Goal: Task Accomplishment & Management: Complete application form

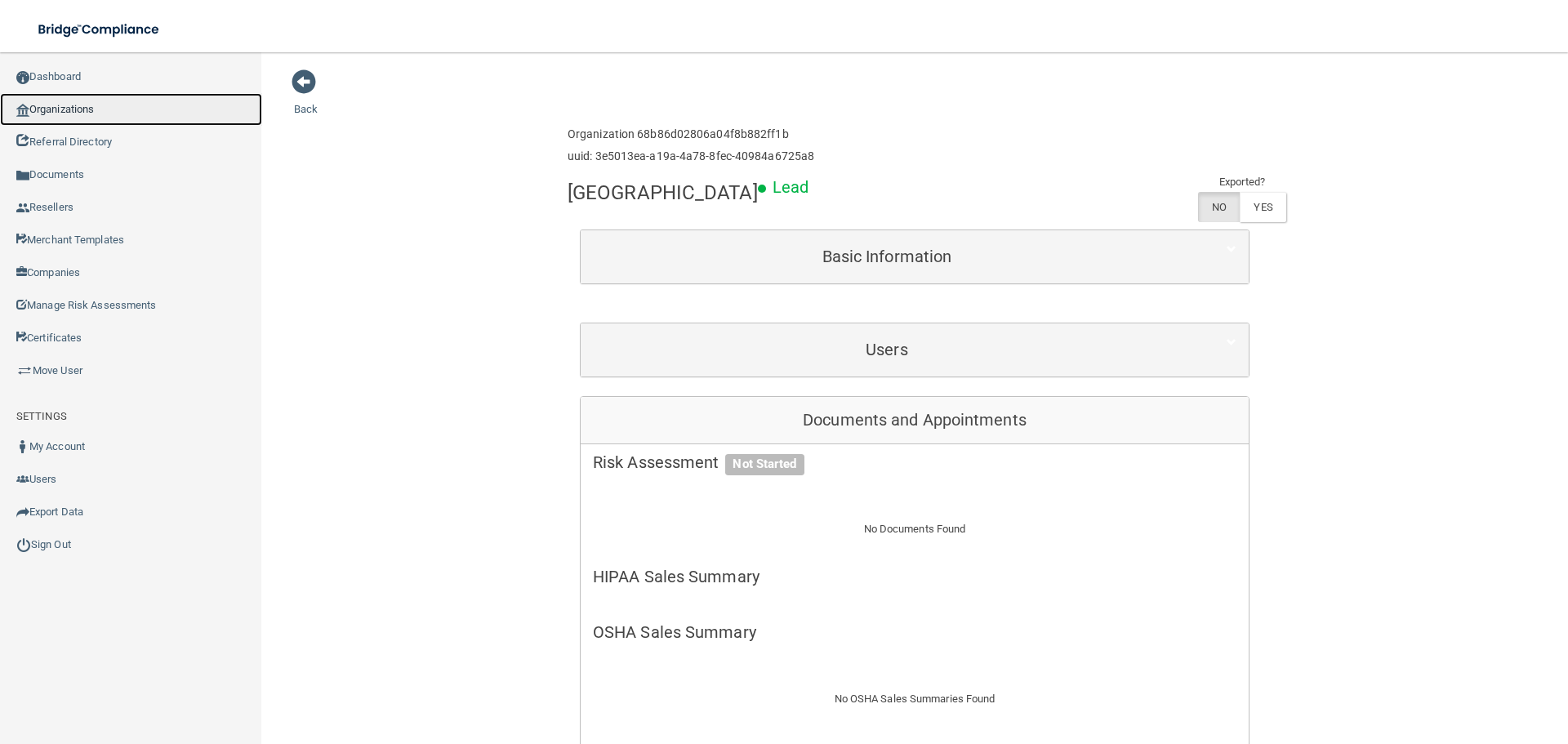
click at [85, 105] on link "Organizations" at bounding box center [131, 110] width 262 height 33
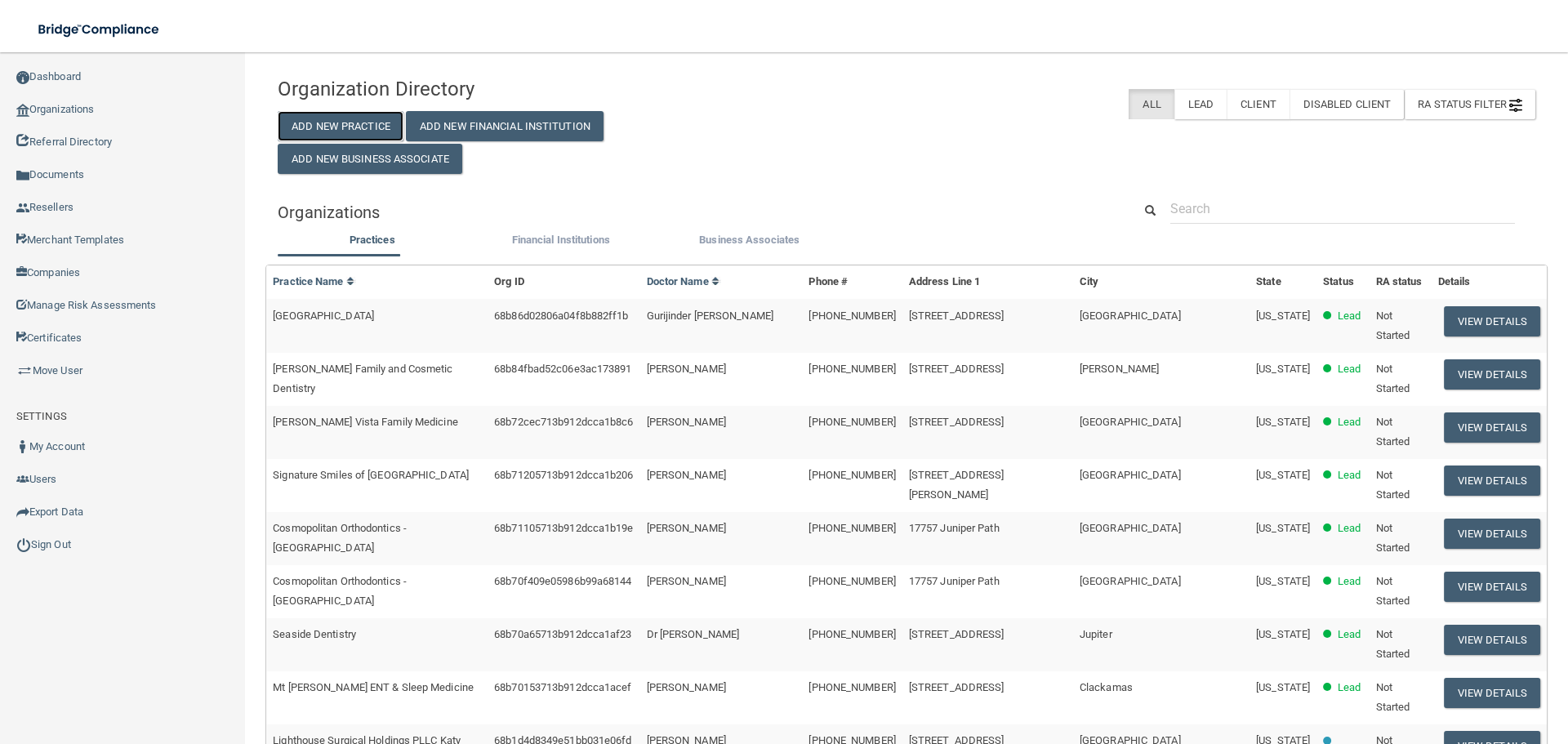
drag, startPoint x: 392, startPoint y: 130, endPoint x: 290, endPoint y: 130, distance: 102.0
click at [392, 130] on button "Add New Practice" at bounding box center [340, 125] width 125 height 30
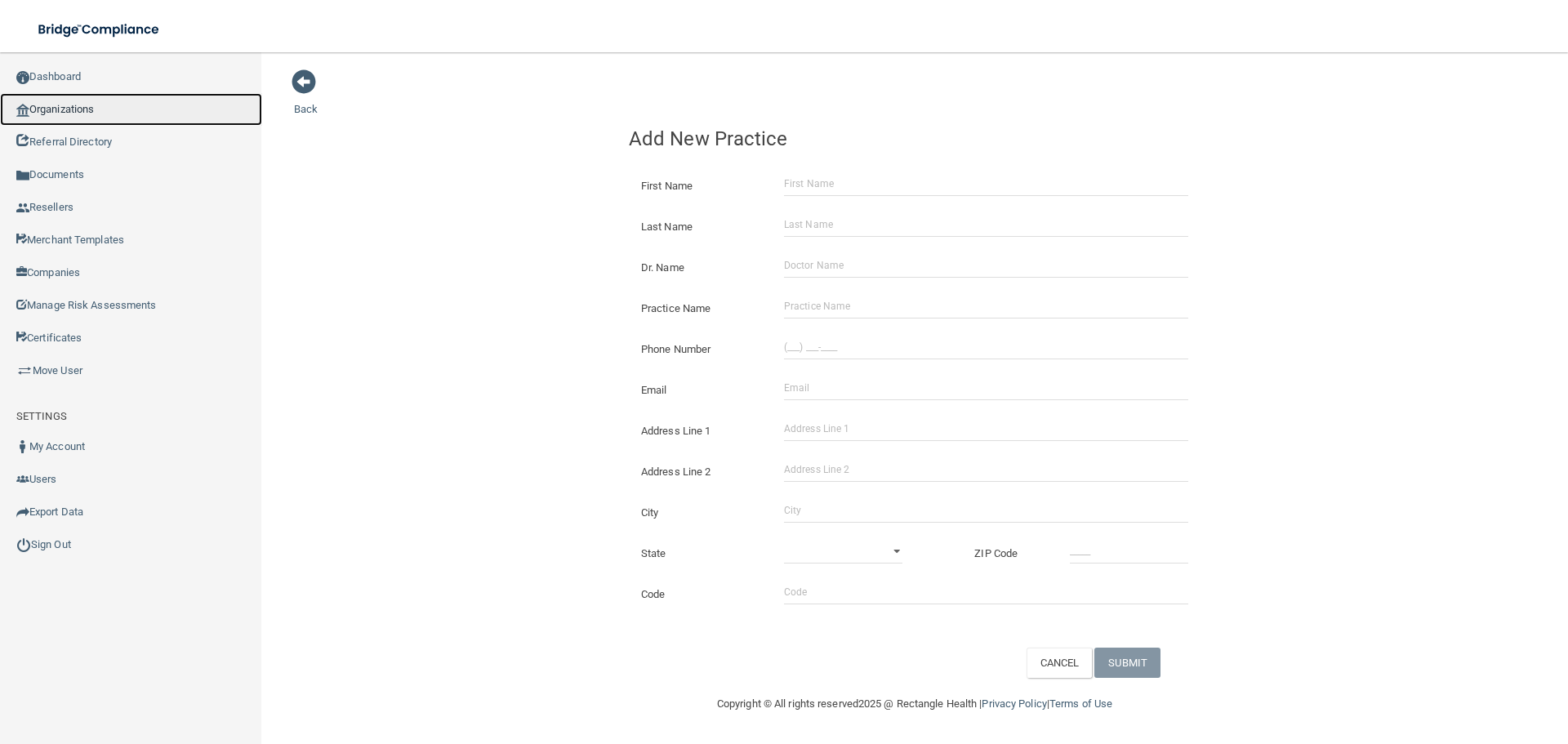
drag, startPoint x: 24, startPoint y: 97, endPoint x: 443, endPoint y: 118, distance: 419.5
click at [24, 97] on link "Organizations" at bounding box center [131, 110] width 262 height 33
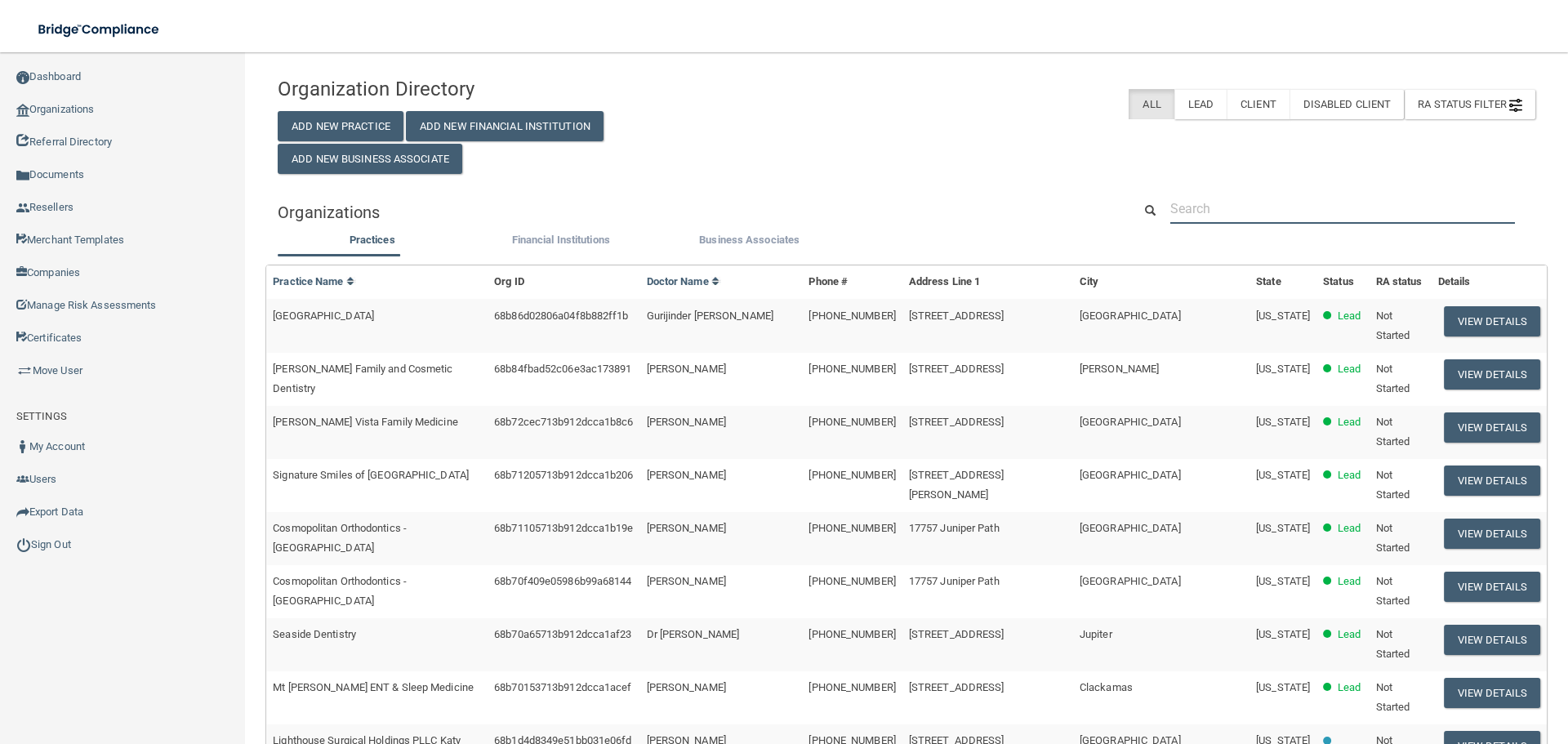
click at [1256, 205] on input "text" at bounding box center [1343, 208] width 345 height 30
paste input "Hygienist Solutions"
type input "Hygienist Solutions"
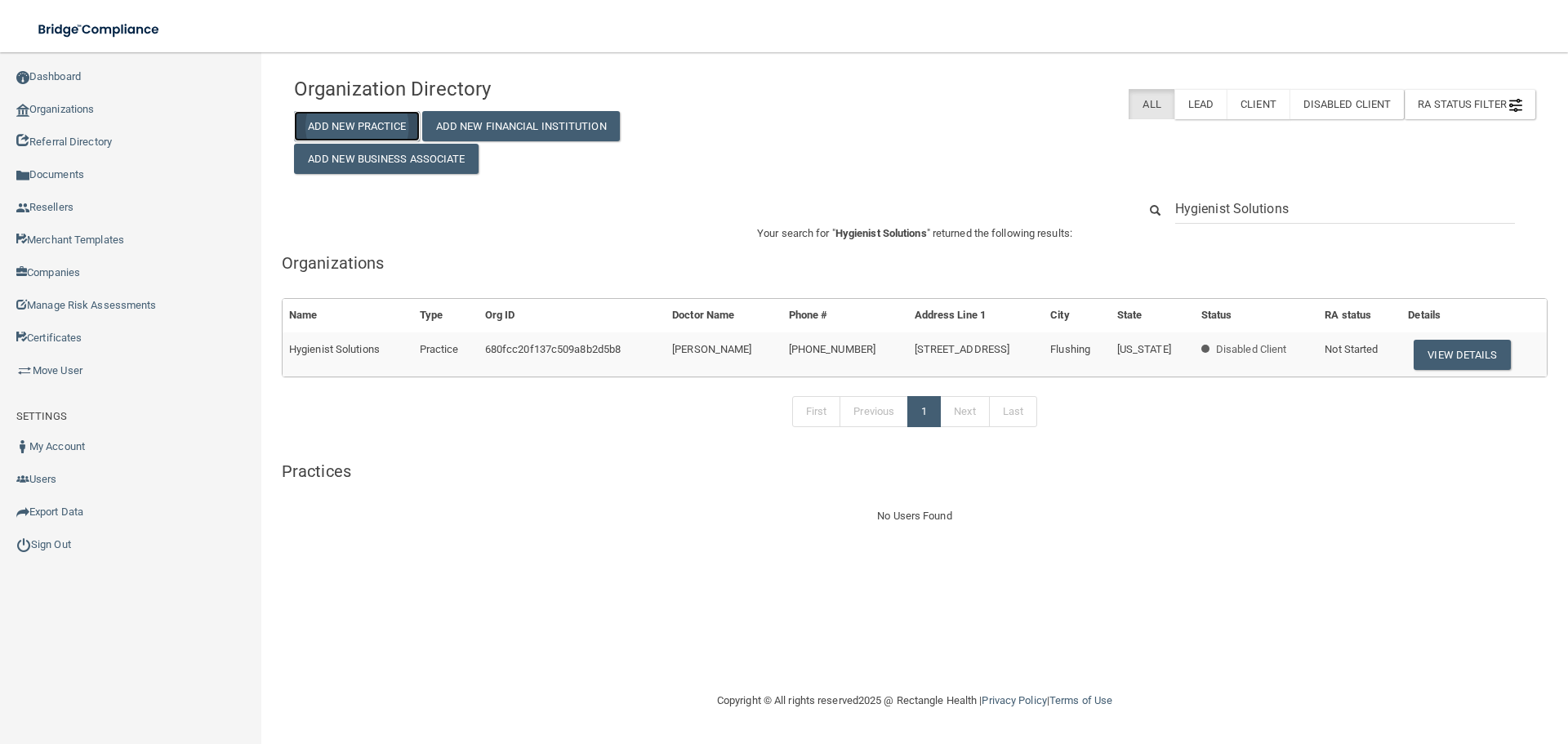
click at [393, 118] on button "Add New Practice" at bounding box center [357, 125] width 125 height 30
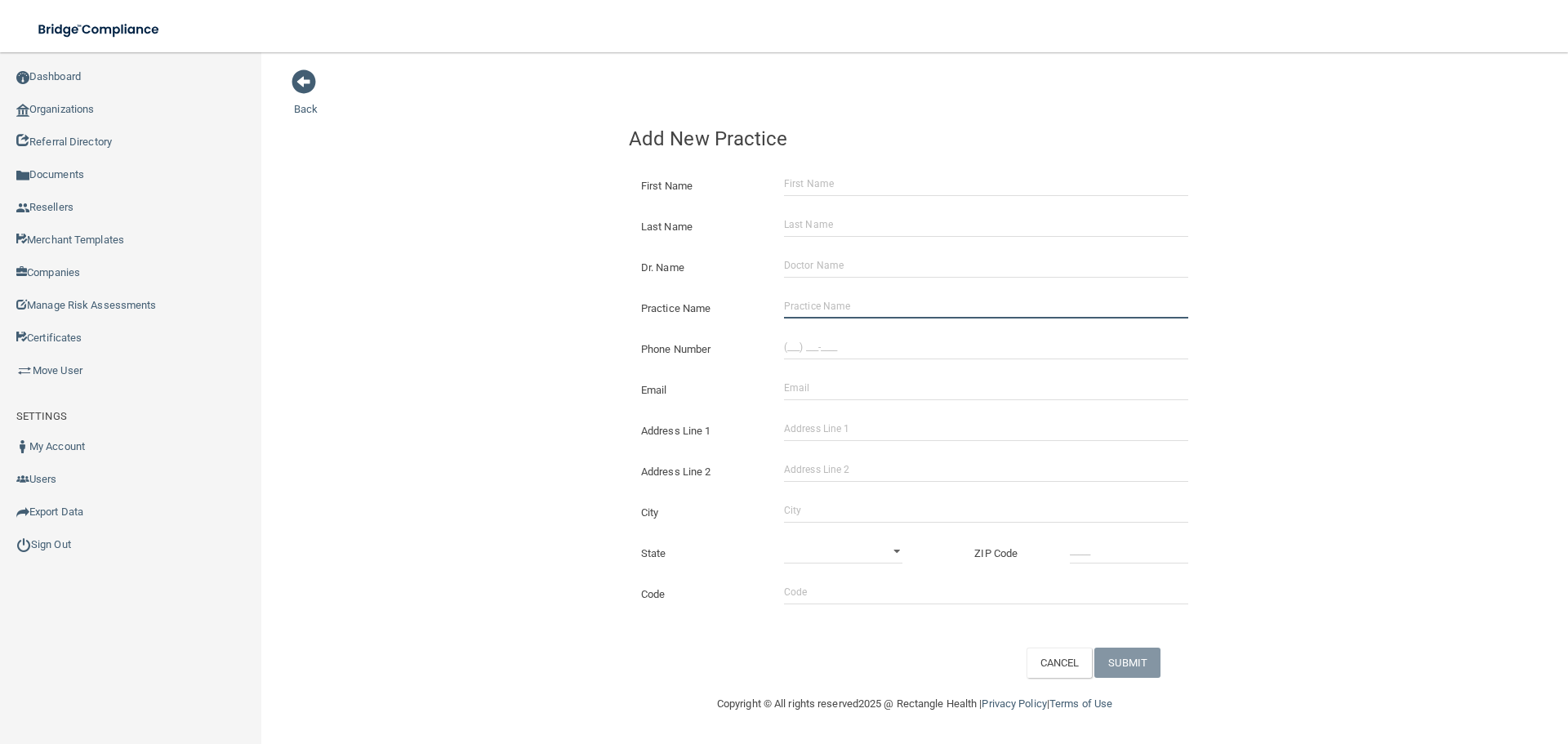
click at [841, 299] on input "Practice Name" at bounding box center [986, 306] width 404 height 24
paste input "Hygienist Solutions"
type input "Hygienist Solutions"
drag, startPoint x: 376, startPoint y: 256, endPoint x: 8, endPoint y: 305, distance: 371.2
click at [368, 257] on div "Back Add New Practice First Name Last Name Dr. Name Practice Name Hygienist Sol…" at bounding box center [915, 373] width 1242 height 609
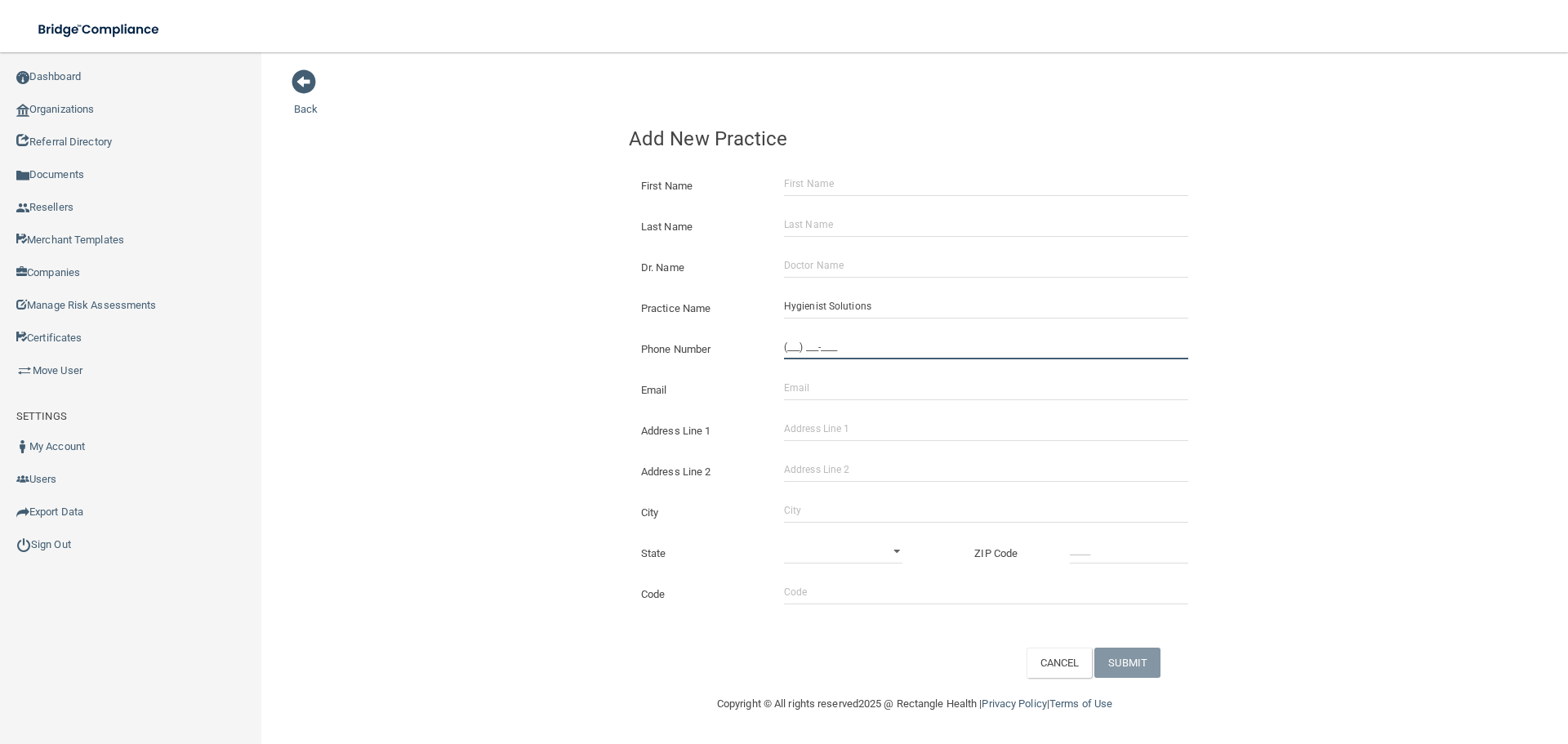
click at [789, 356] on input "(___) ___-____" at bounding box center [986, 347] width 404 height 24
paste input "347) 920-9628"
type input "[PHONE_NUMBER]"
drag, startPoint x: 549, startPoint y: 315, endPoint x: 170, endPoint y: 368, distance: 382.7
click at [546, 315] on div "Back Add New Practice First Name Last Name Dr. Name Practice Name Hygienist Sol…" at bounding box center [915, 373] width 1242 height 609
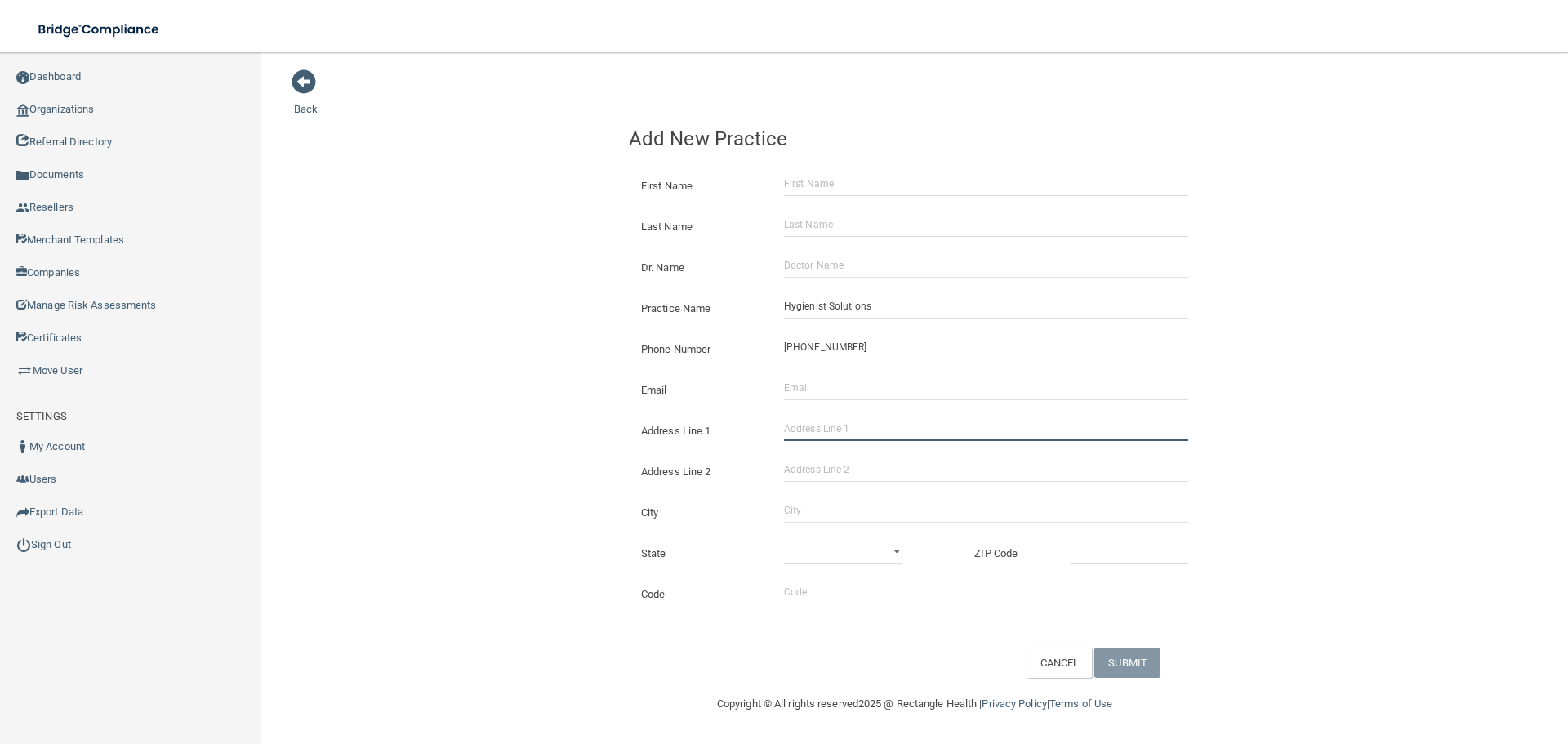
click at [817, 428] on input "Address Line 1" at bounding box center [986, 428] width 404 height 24
paste input "[STREET_ADDRESS]"
drag, startPoint x: 947, startPoint y: 429, endPoint x: 877, endPoint y: 433, distance: 70.1
click at [877, 433] on input "[STREET_ADDRESS]" at bounding box center [986, 428] width 404 height 24
type input "[STREET_ADDRESS]"
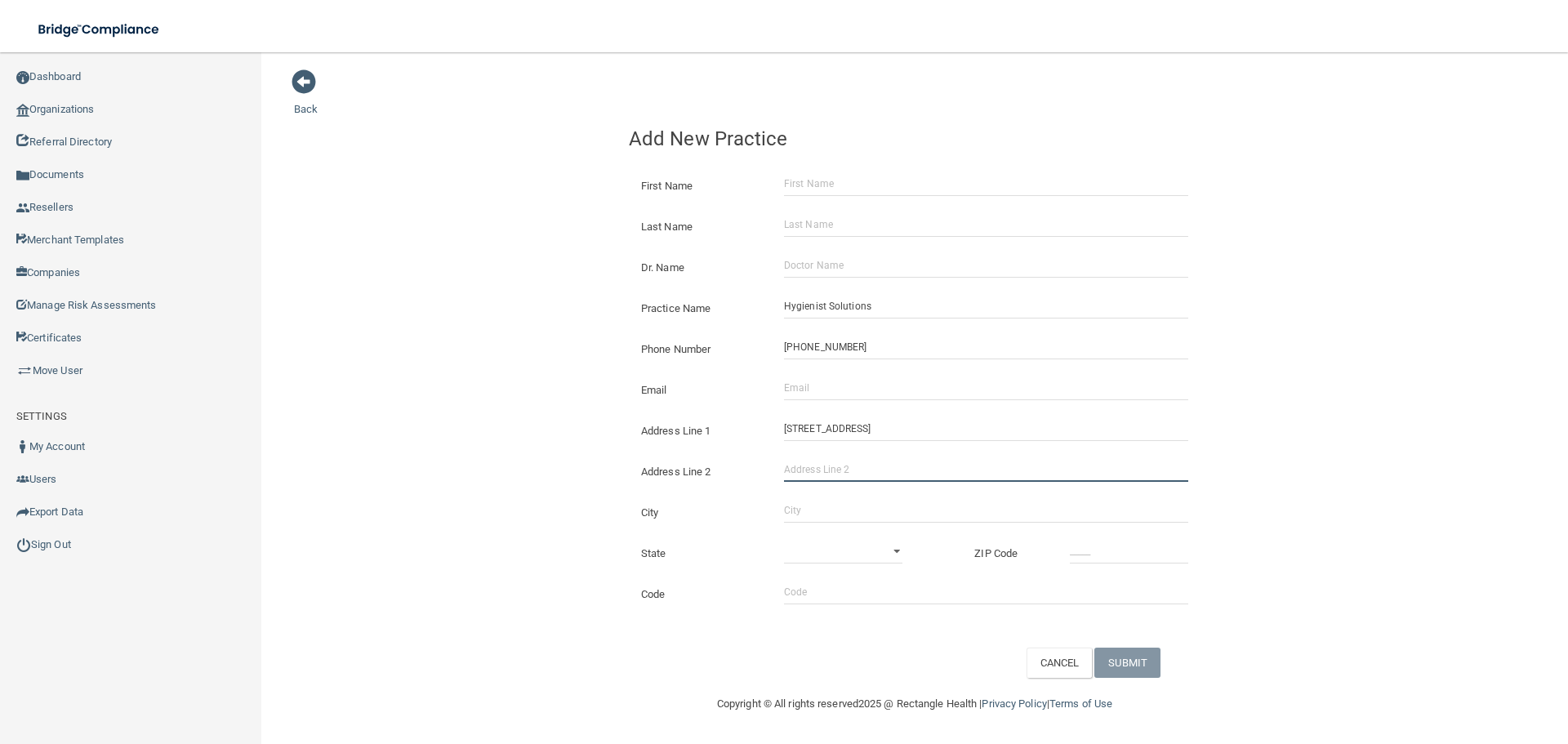
click at [868, 477] on input "Address Line 2" at bounding box center [986, 469] width 404 height 24
paste input "Apartment 3J"
type input "Apartment 3J"
click at [477, 419] on div "Back Add New Practice First Name Last Name Dr. Name Practice Name Hygienist Sol…" at bounding box center [915, 373] width 1242 height 609
click at [835, 503] on input "City" at bounding box center [986, 510] width 404 height 24
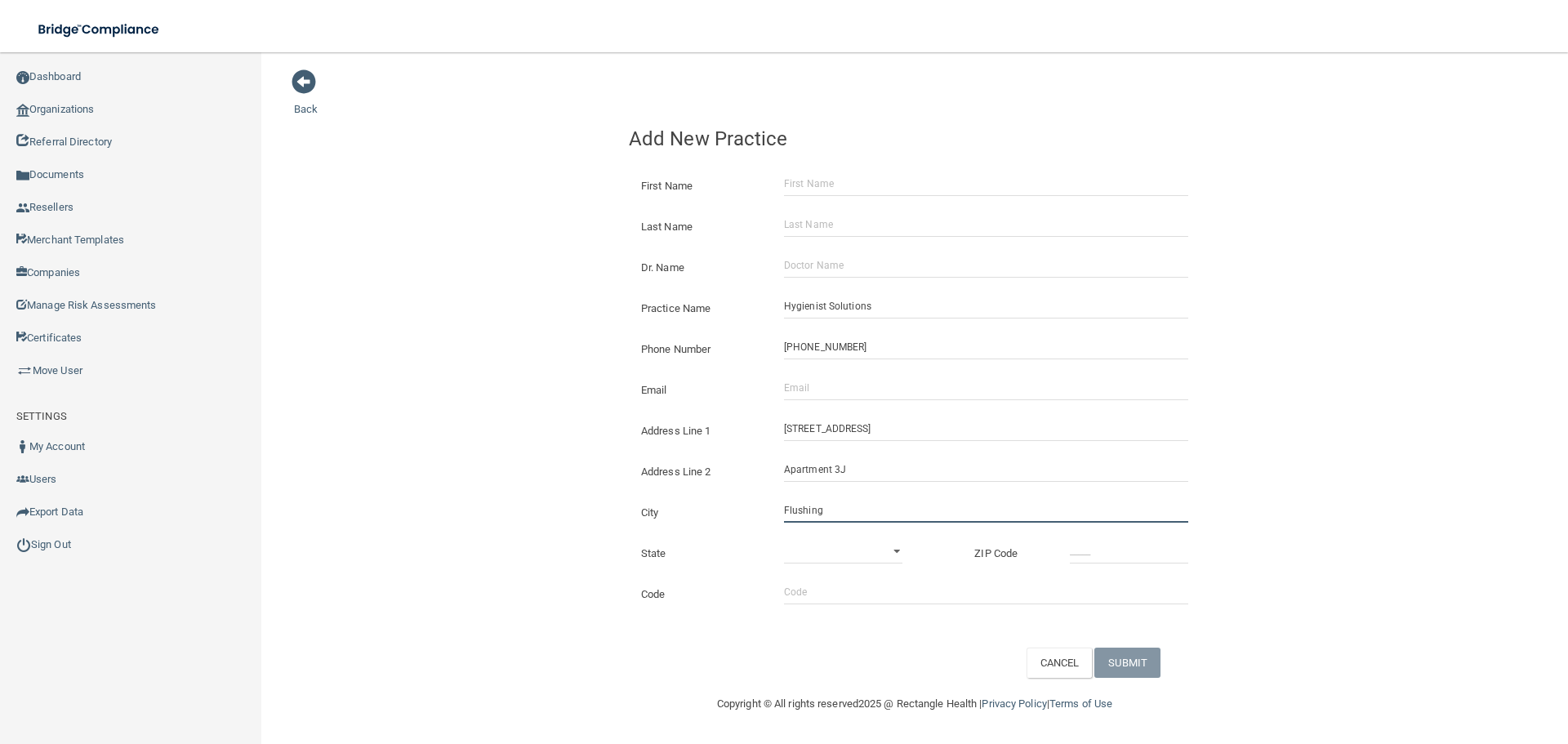
type input "Flushing"
drag, startPoint x: 827, startPoint y: 567, endPoint x: 827, endPoint y: 557, distance: 10.0
click at [828, 559] on form "First Name Last Name Dr. Name Practice Name Hygienist Solutions Phone Number [P…" at bounding box center [914, 419] width 572 height 519
click at [826, 540] on select "[US_STATE] [US_STATE] [US_STATE] [US_STATE] [US_STATE] [US_STATE] [US_STATE] [U…" at bounding box center [843, 551] width 119 height 24
select select "32"
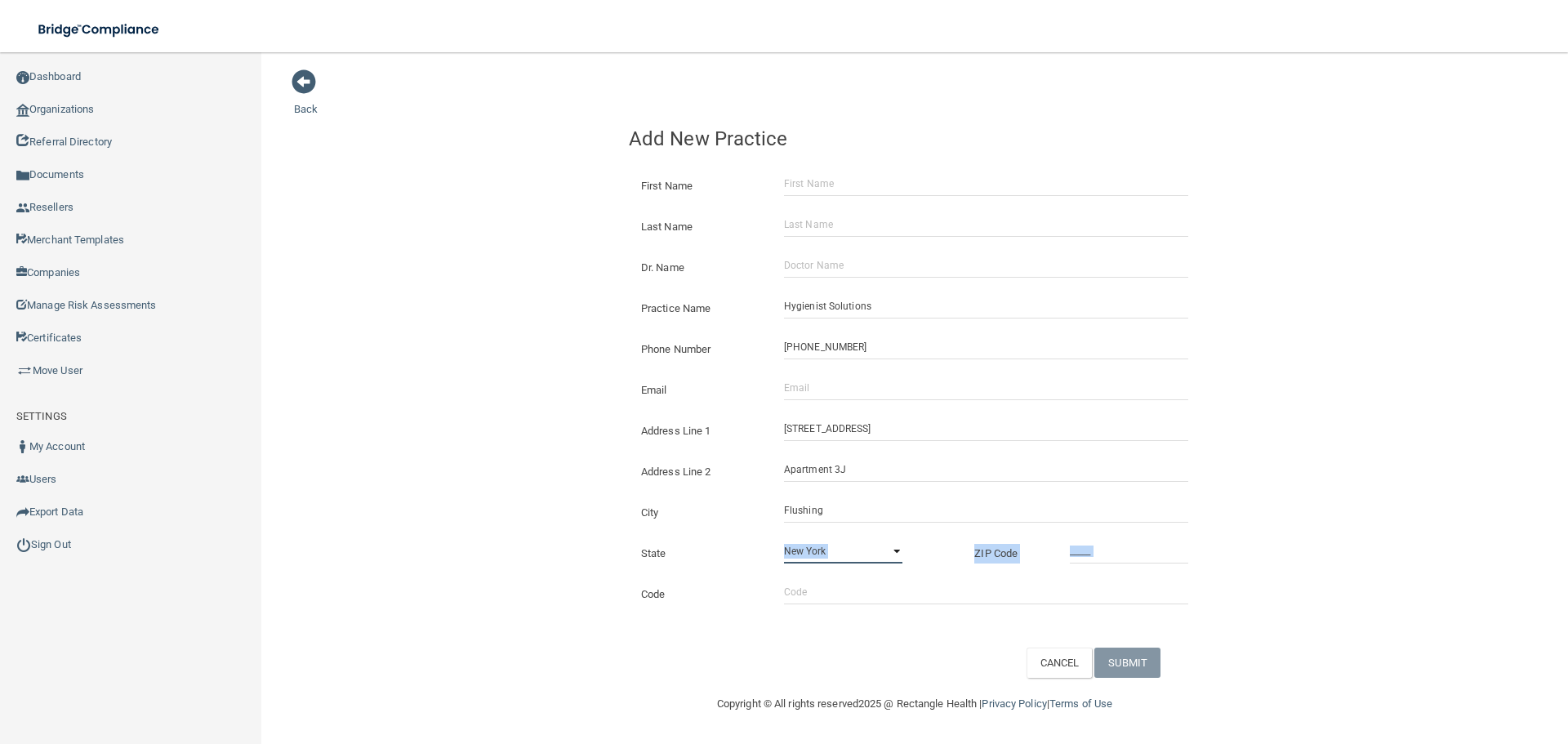
click at [784, 539] on select "[US_STATE] [US_STATE] [US_STATE] [US_STATE] [US_STATE] [US_STATE] [US_STATE] [U…" at bounding box center [843, 551] width 119 height 24
click at [1162, 541] on input "_____" at bounding box center [1129, 551] width 119 height 24
type input "11355"
click at [468, 434] on div "Back Add New Practice First Name Last Name Dr. Name Practice Name Hygienist Sol…" at bounding box center [915, 373] width 1242 height 609
click at [867, 407] on div "Address Line 1 [STREET_ADDRESS]" at bounding box center [915, 424] width 597 height 41
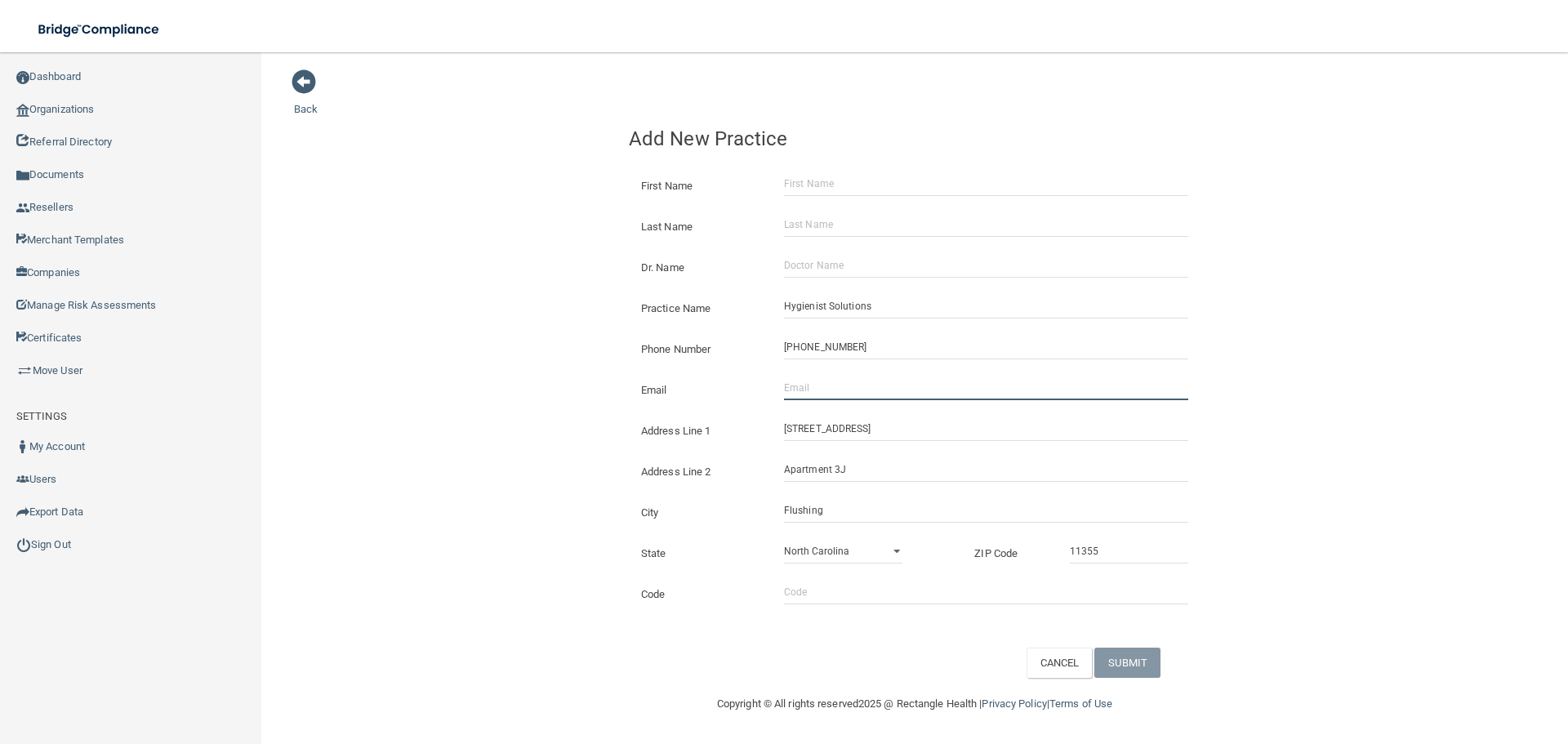
drag, startPoint x: 862, startPoint y: 391, endPoint x: 819, endPoint y: 389, distance: 43.0
click at [862, 391] on input "Email" at bounding box center [986, 388] width 404 height 24
paste input "[EMAIL_ADDRESS][DOMAIN_NAME]"
type input "[EMAIL_ADDRESS][DOMAIN_NAME]"
click at [527, 351] on div "Back Add New Practice First Name Last Name Dr. Name Practice Name Hygienist Sol…" at bounding box center [915, 373] width 1242 height 609
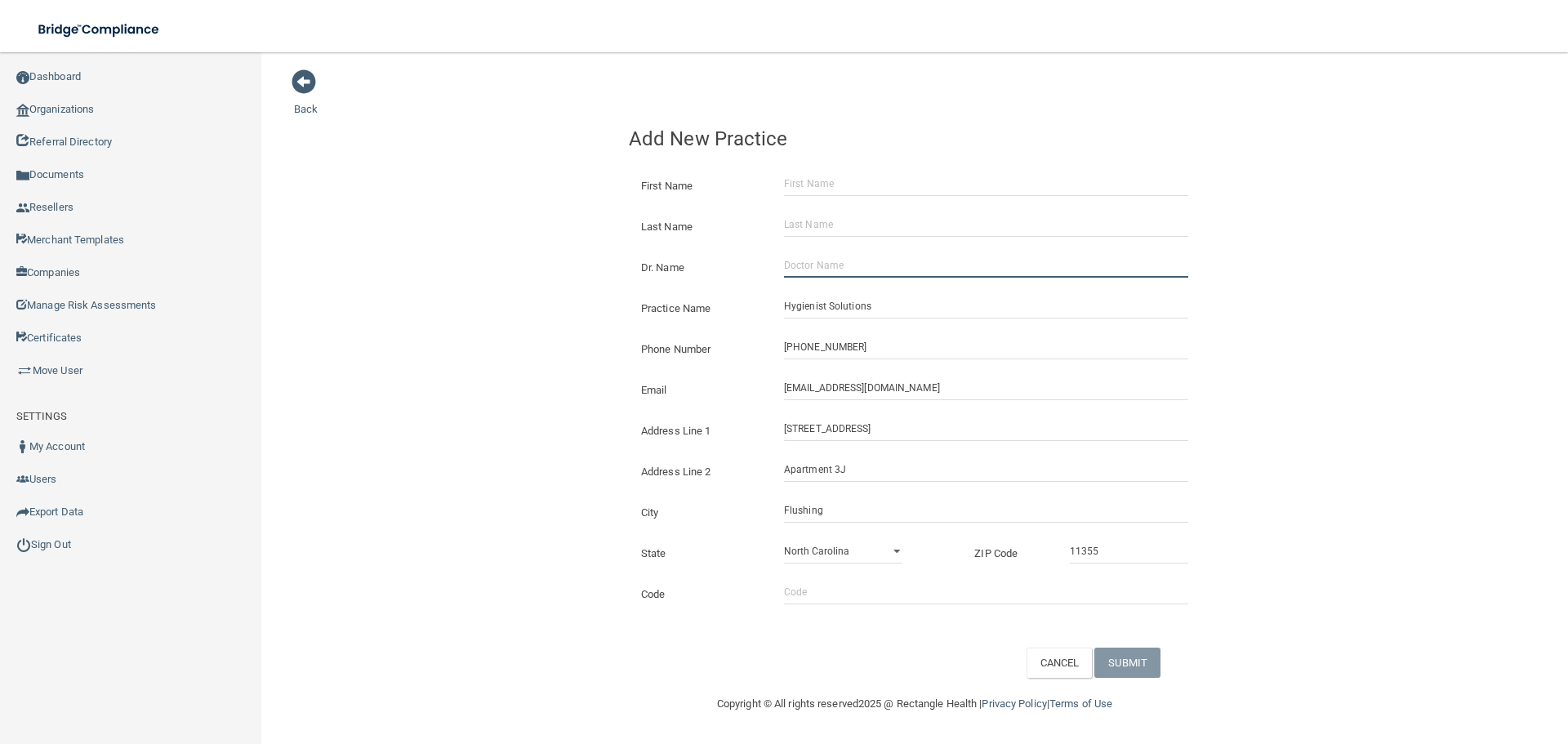
click at [821, 273] on input "Dr. Name" at bounding box center [986, 265] width 404 height 24
paste input "[PERSON_NAME]"
click at [798, 262] on input "[PERSON_NAME]" at bounding box center [986, 265] width 404 height 24
type input "[PERSON_NAME]"
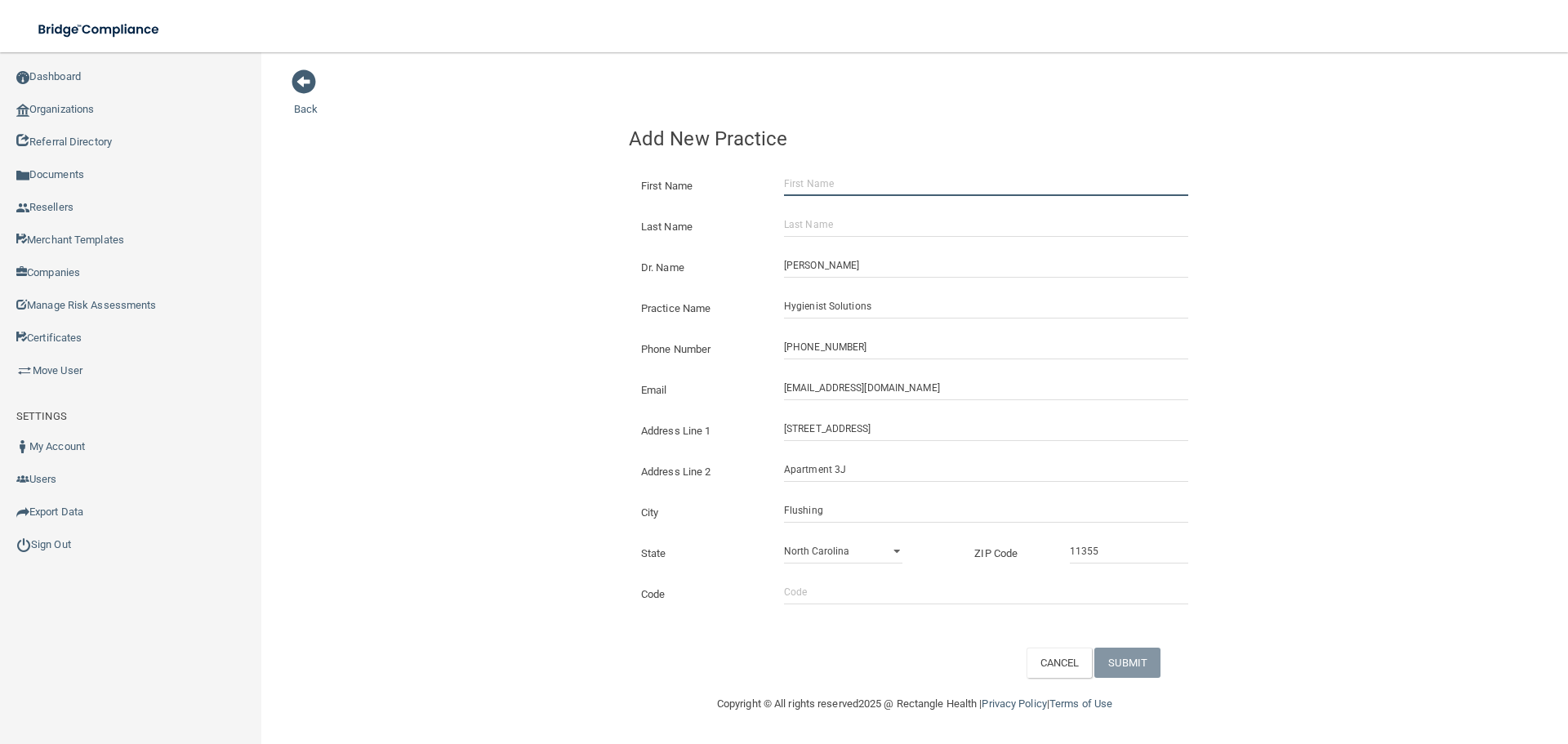
click at [876, 174] on input "First Name" at bounding box center [986, 184] width 404 height 24
paste input "Aura"
type input "Aura"
click at [821, 263] on input "[PERSON_NAME]" at bounding box center [986, 265] width 404 height 24
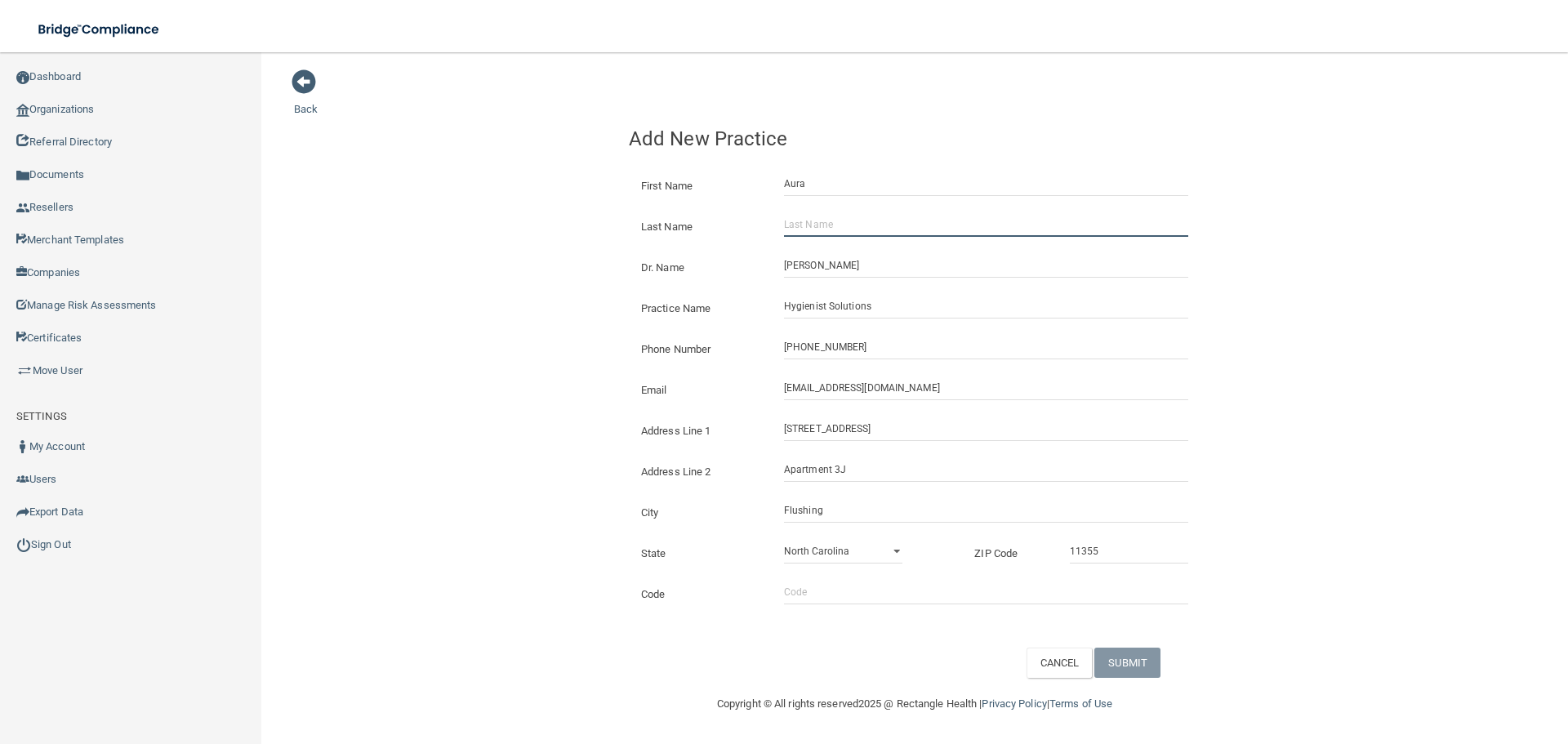
click at [834, 226] on input "Last Name" at bounding box center [986, 224] width 404 height 24
paste input "[PERSON_NAME]"
type input "[PERSON_NAME]"
drag, startPoint x: 1073, startPoint y: 650, endPoint x: 1096, endPoint y: 650, distance: 23.0
click at [1083, 650] on button "CANCEL" at bounding box center [1060, 662] width 66 height 30
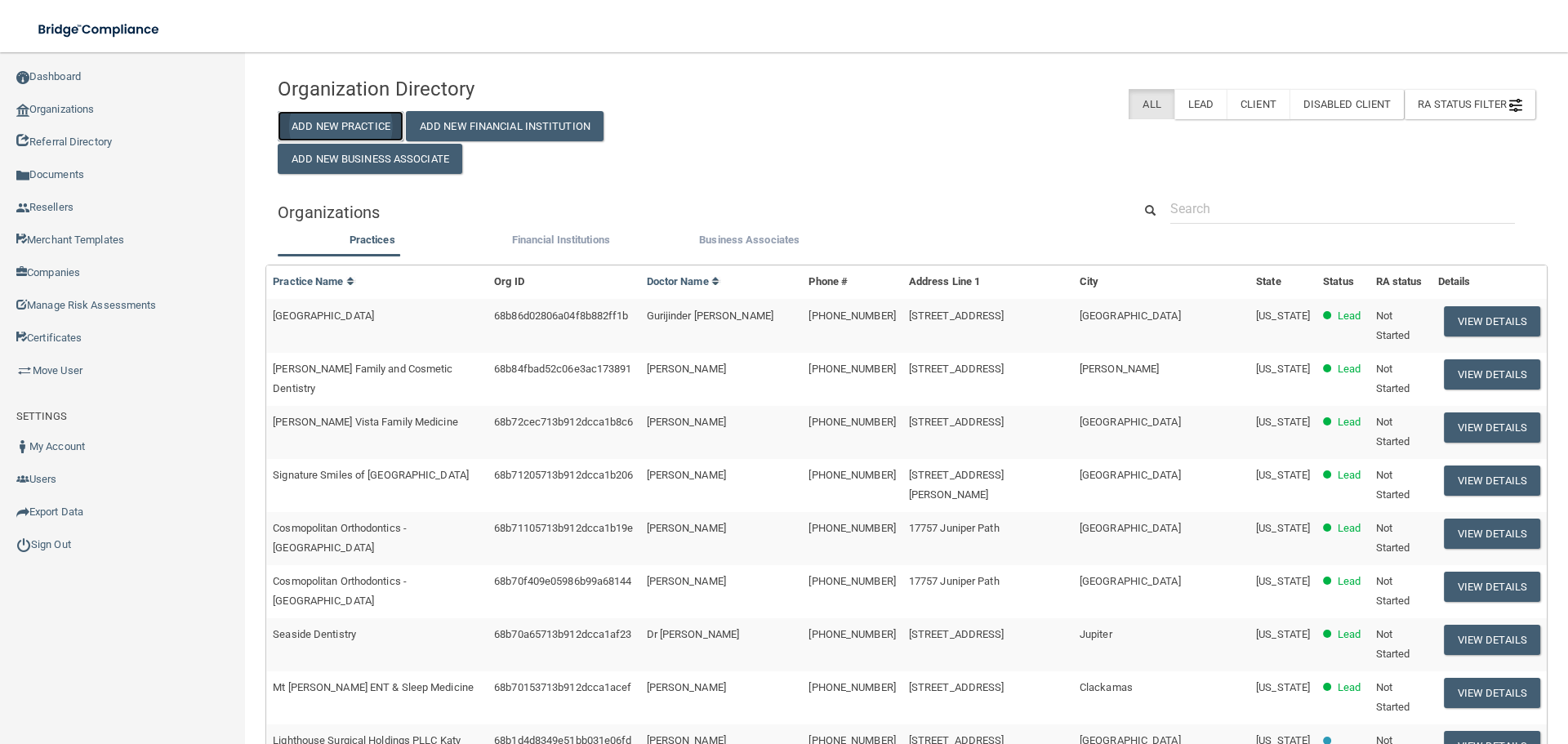
click at [357, 127] on button "Add New Practice" at bounding box center [340, 125] width 125 height 30
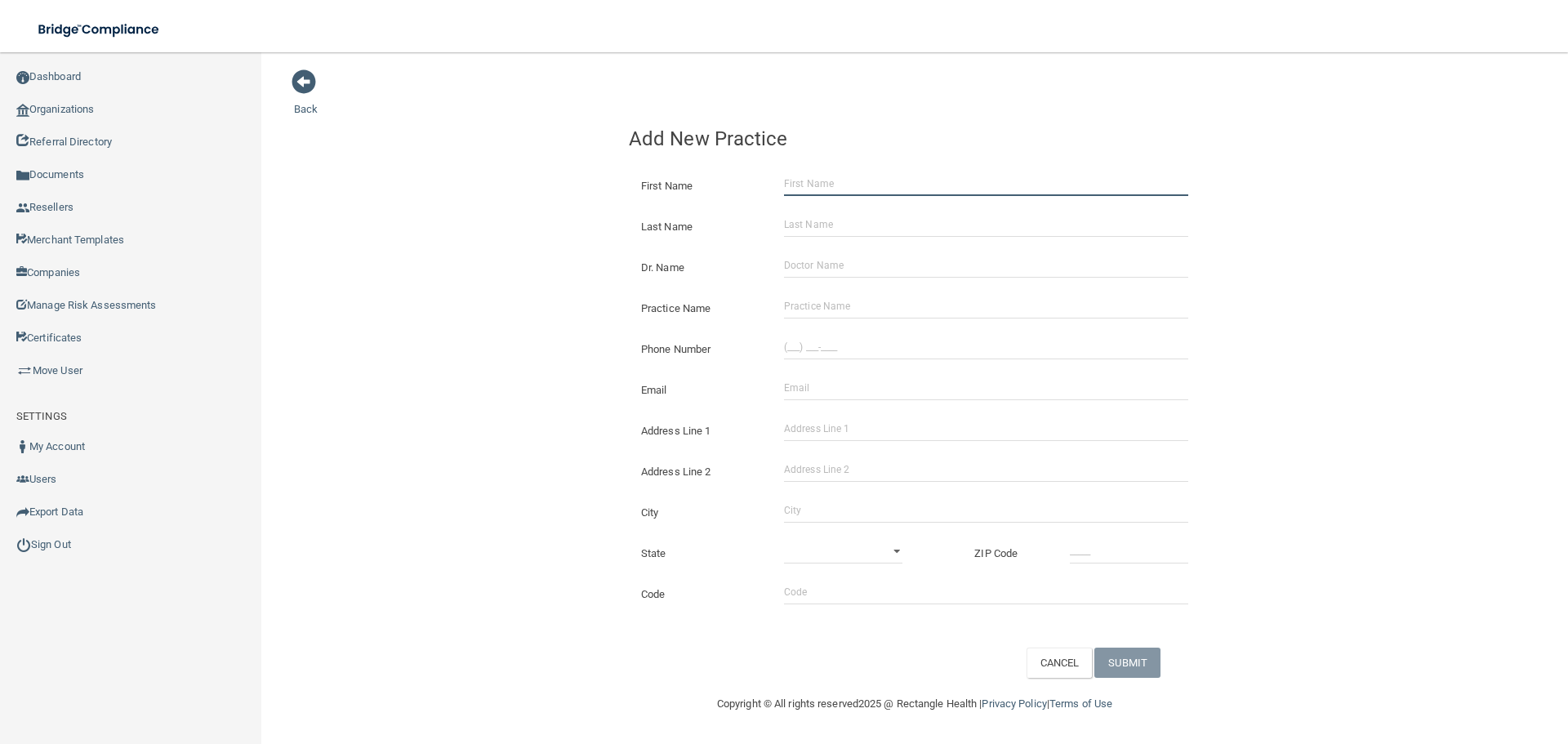
click at [921, 192] on input "First Name" at bounding box center [986, 184] width 404 height 24
type input "Aura"
type input "[PERSON_NAME]"
type input "[PHONE_NUMBER]"
type input "[EMAIL_ADDRESS][DOMAIN_NAME]"
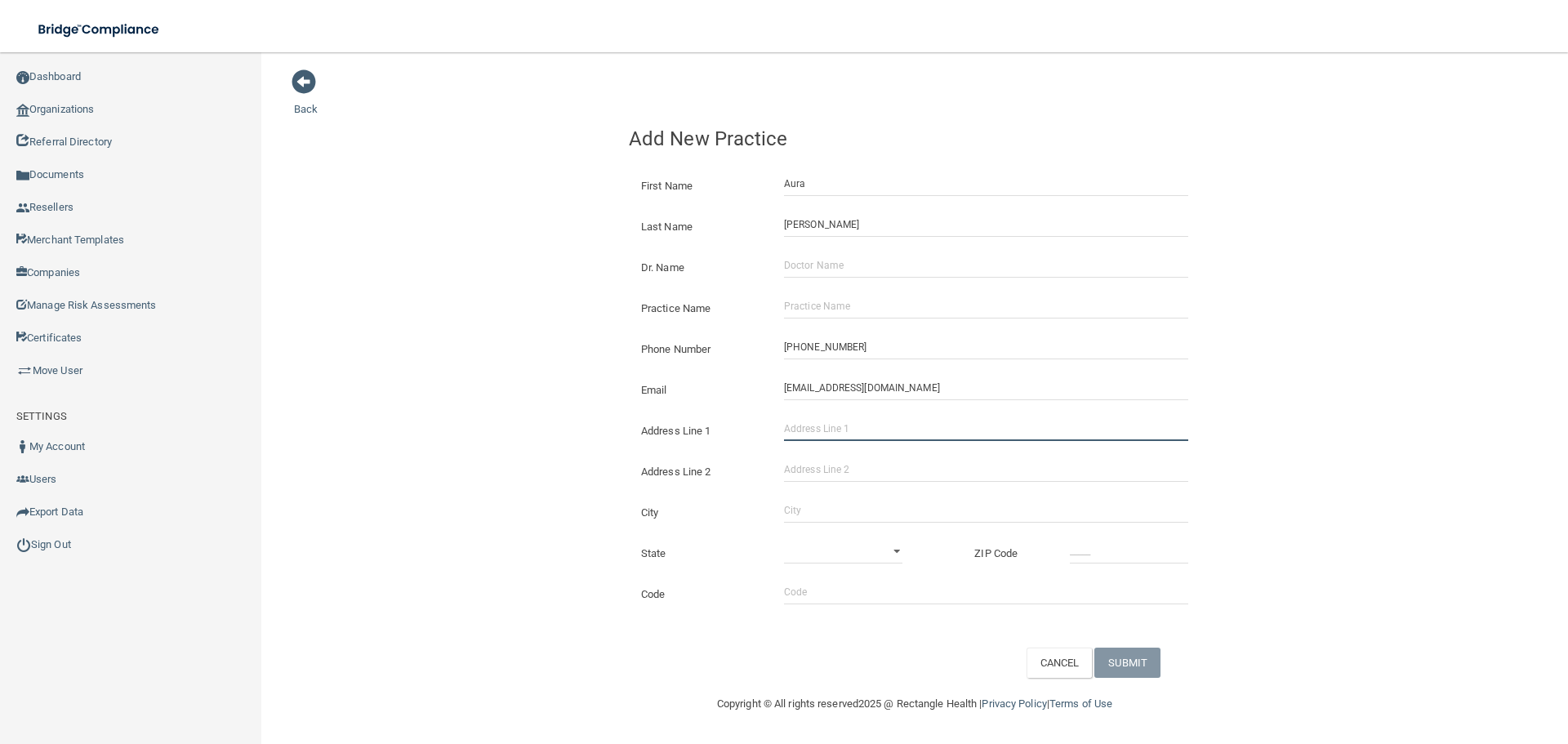
type input "[STREET_ADDRESS]"
type input "Apartment 3J"
type input "Flushing"
select select "32"
type input "11355"
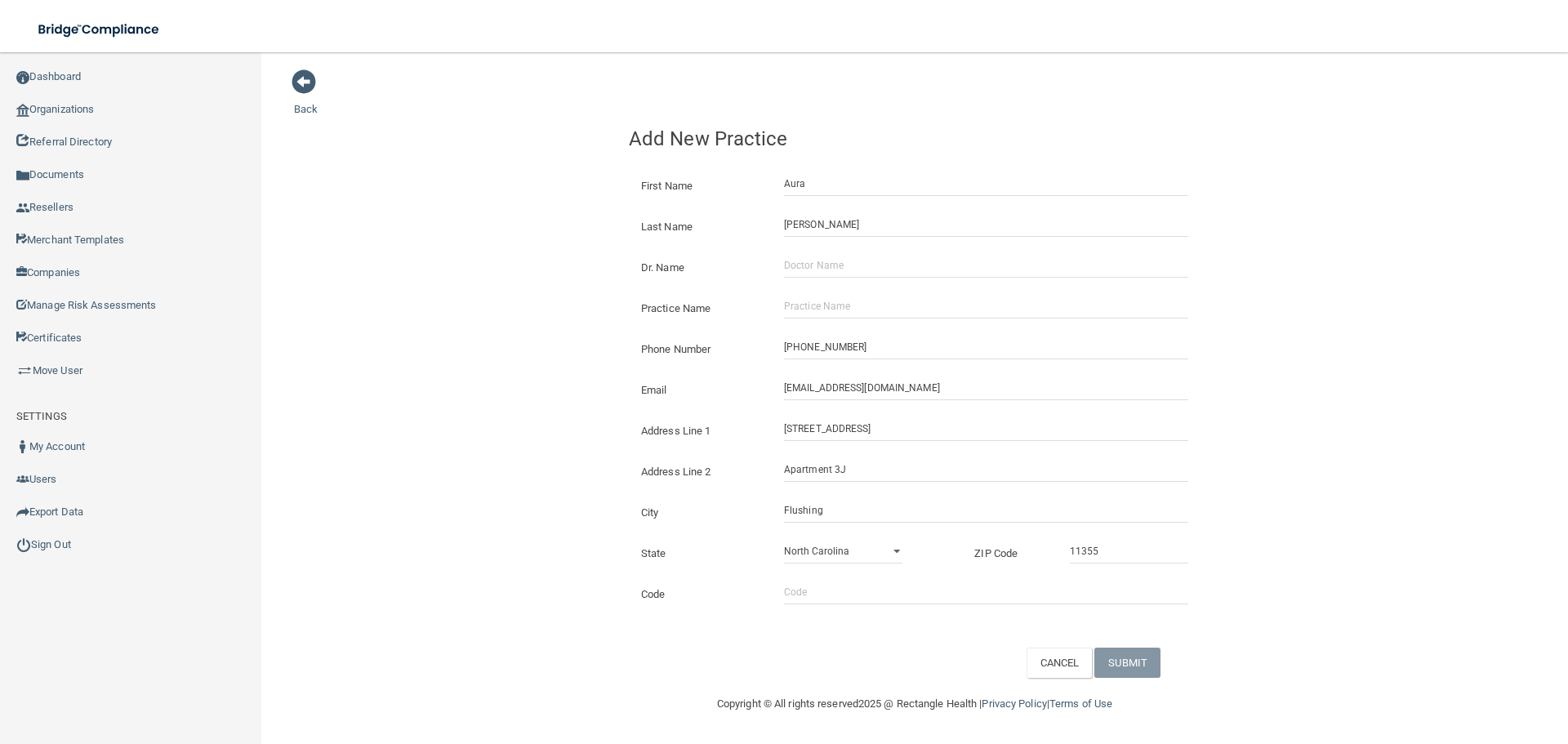
click at [926, 279] on div "Dr. Name" at bounding box center [915, 261] width 597 height 41
click at [848, 267] on input "Dr. Name" at bounding box center [986, 265] width 404 height 24
paste input "[PERSON_NAME]"
click at [483, 286] on div "Back Add New Practice First Name [PERSON_NAME] Last Name [PERSON_NAME] Dr. Name…" at bounding box center [915, 373] width 1242 height 609
click at [796, 274] on input "[PERSON_NAME]" at bounding box center [986, 265] width 404 height 24
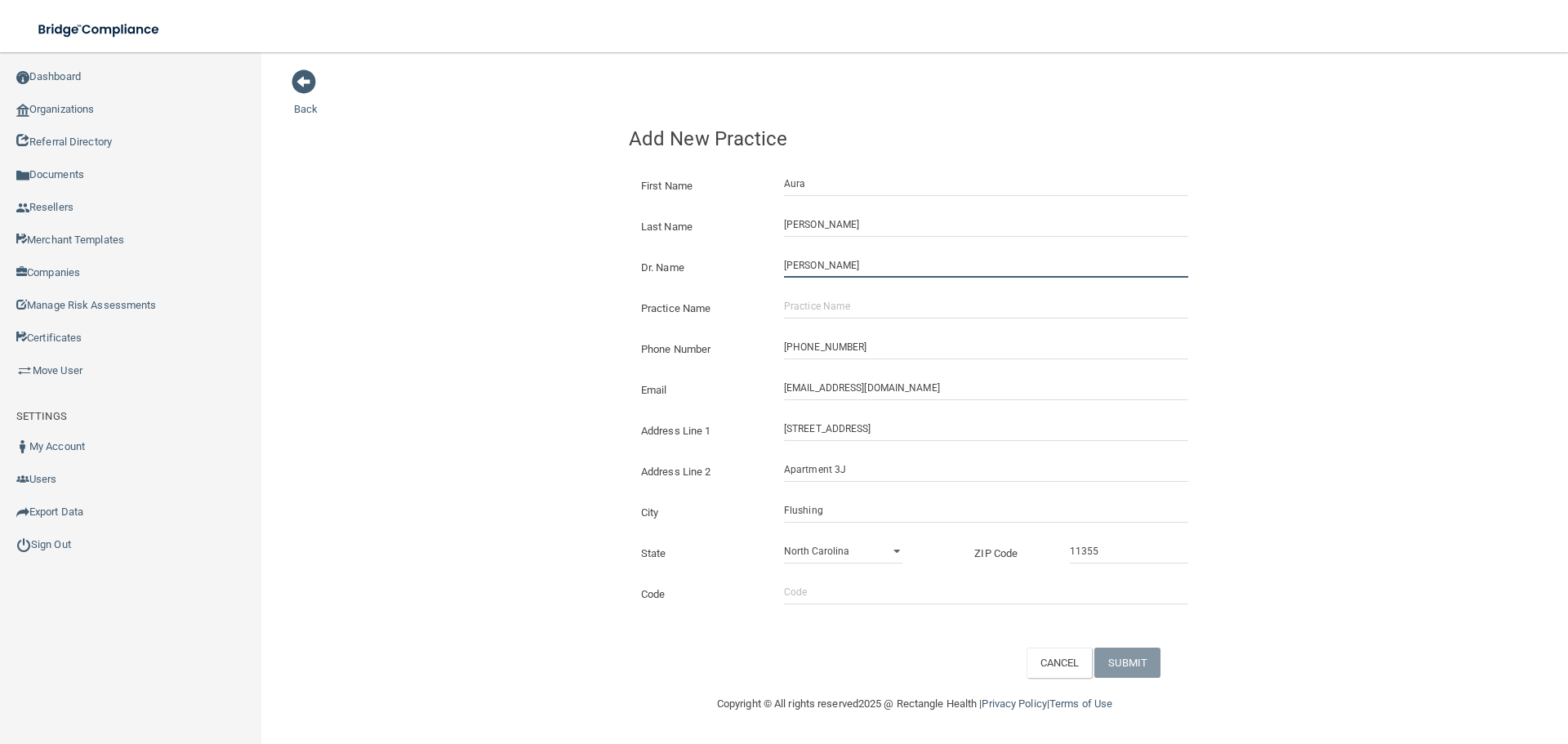
click at [786, 269] on input "[PERSON_NAME]" at bounding box center [986, 265] width 404 height 24
type input "[PERSON_NAME]"
click at [579, 279] on div "Back Add New Practice First Name [PERSON_NAME] Last Name [PERSON_NAME] Dr. Name…" at bounding box center [915, 373] width 1242 height 609
drag, startPoint x: 928, startPoint y: 311, endPoint x: 862, endPoint y: 301, distance: 66.8
click at [927, 311] on input "Practice Name" at bounding box center [986, 306] width 404 height 24
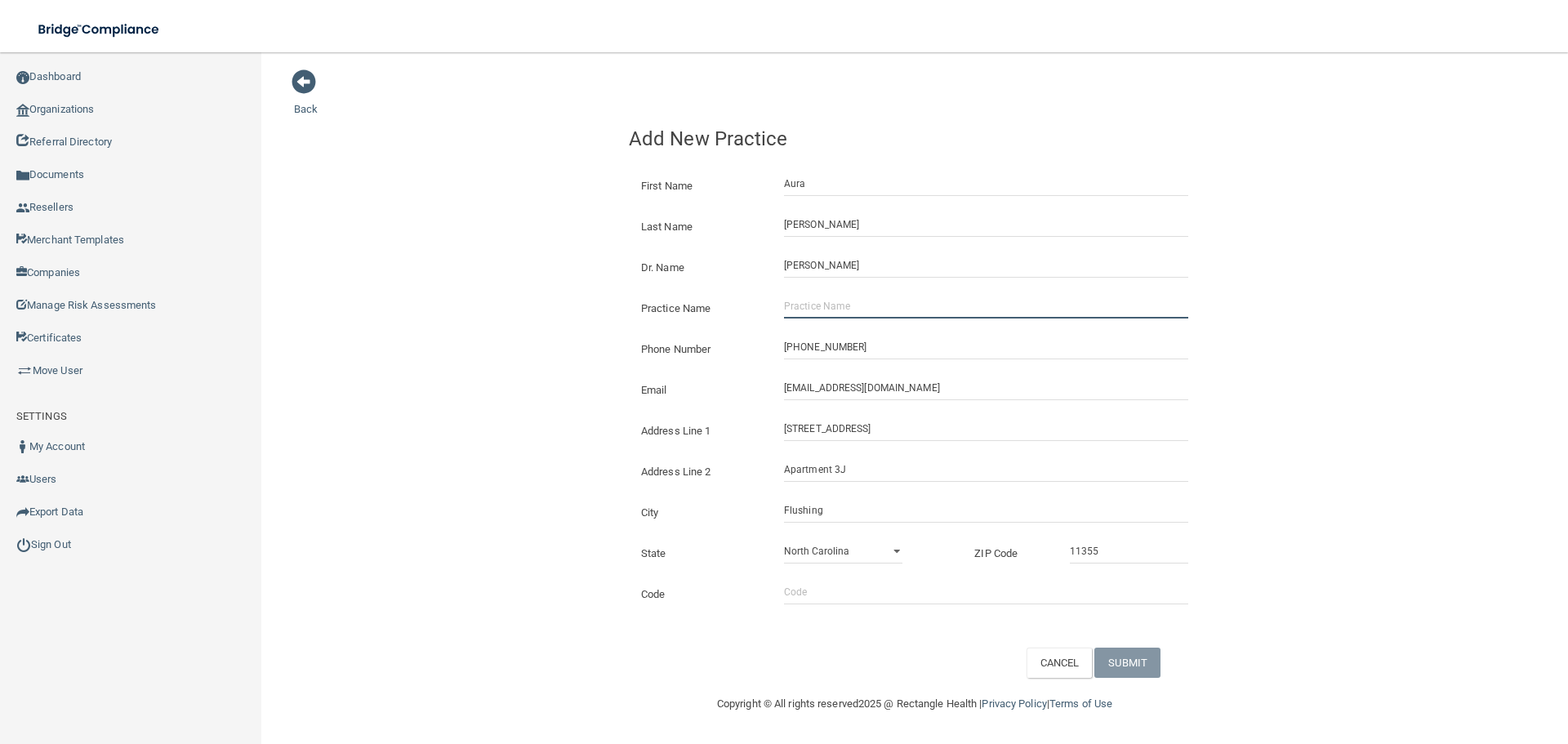
paste input "Hygienist Solutions"
type input "Hygienist Solutions"
drag, startPoint x: 454, startPoint y: 310, endPoint x: 622, endPoint y: 381, distance: 182.4
click at [454, 310] on div "Back Add New Practice First Name [PERSON_NAME] Last Name [PERSON_NAME] Dr. Name…" at bounding box center [915, 373] width 1242 height 609
click at [1159, 664] on button "SUBMIT" at bounding box center [1128, 662] width 66 height 30
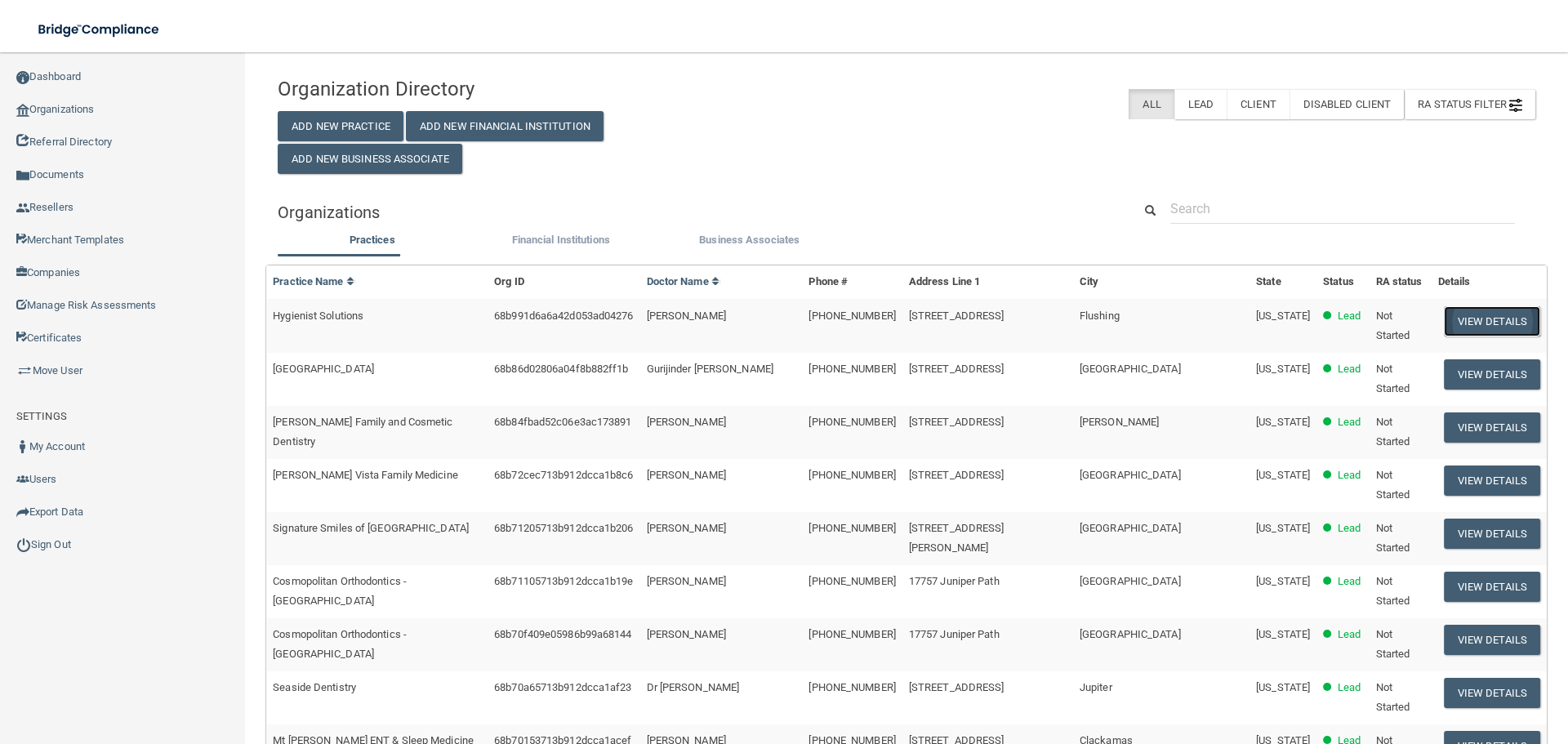
click at [1467, 329] on button "View Details" at bounding box center [1492, 321] width 96 height 30
